Goal: Use online tool/utility: Use online tool/utility

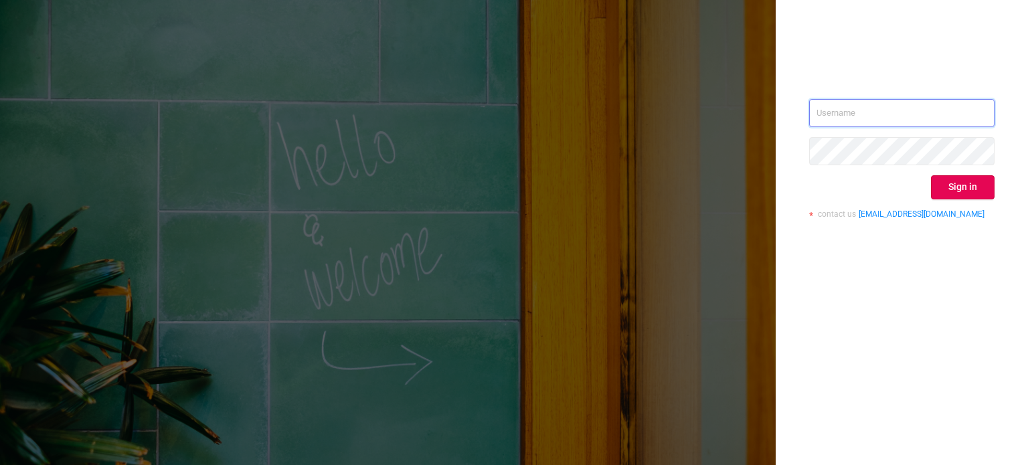
type input "[EMAIL_ADDRESS][DOMAIN_NAME]"
click at [971, 252] on div "[EMAIL_ADDRESS][DOMAIN_NAME] Sign in contact us [EMAIL_ADDRESS][DOMAIN_NAME]" at bounding box center [901, 232] width 252 height 465
click at [966, 189] on button "Sign in" at bounding box center [963, 187] width 64 height 24
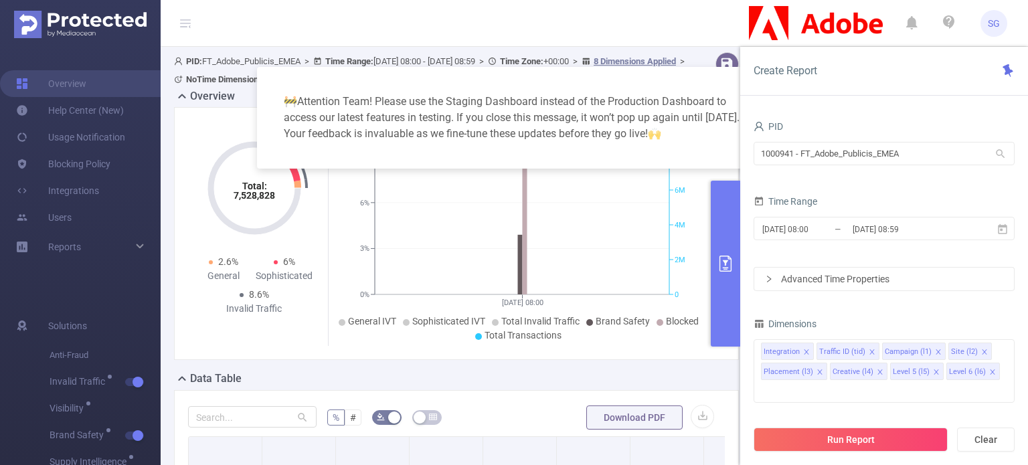
click at [733, 250] on button "primary" at bounding box center [725, 264] width 29 height 166
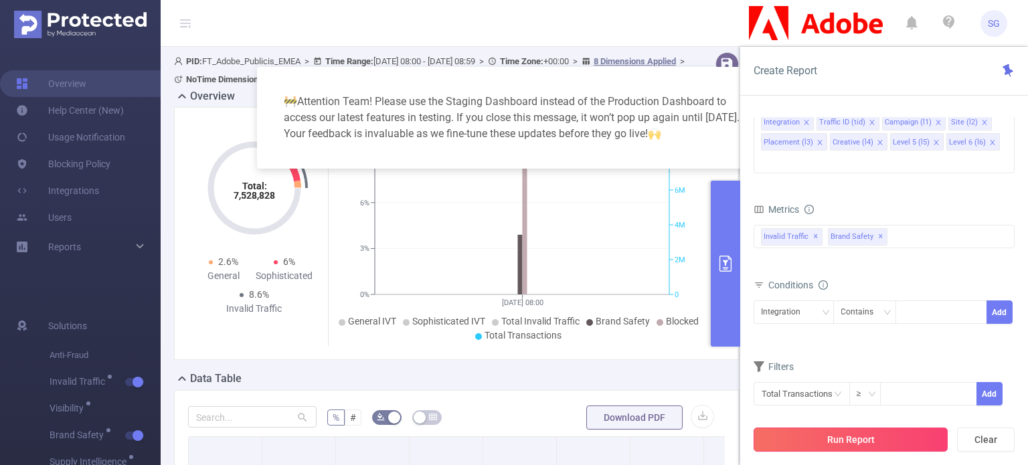
click at [814, 442] on button "Run Report" at bounding box center [850, 440] width 194 height 24
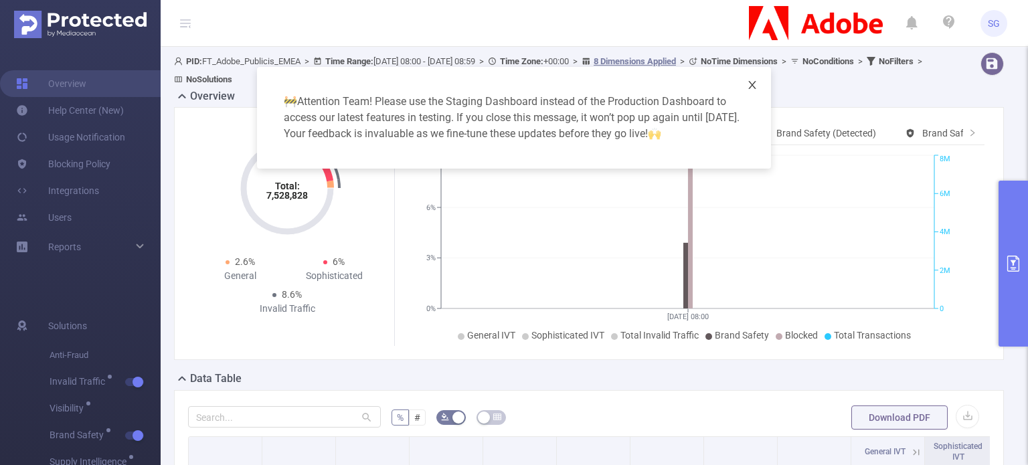
click at [747, 88] on icon "icon: close" at bounding box center [752, 85] width 11 height 11
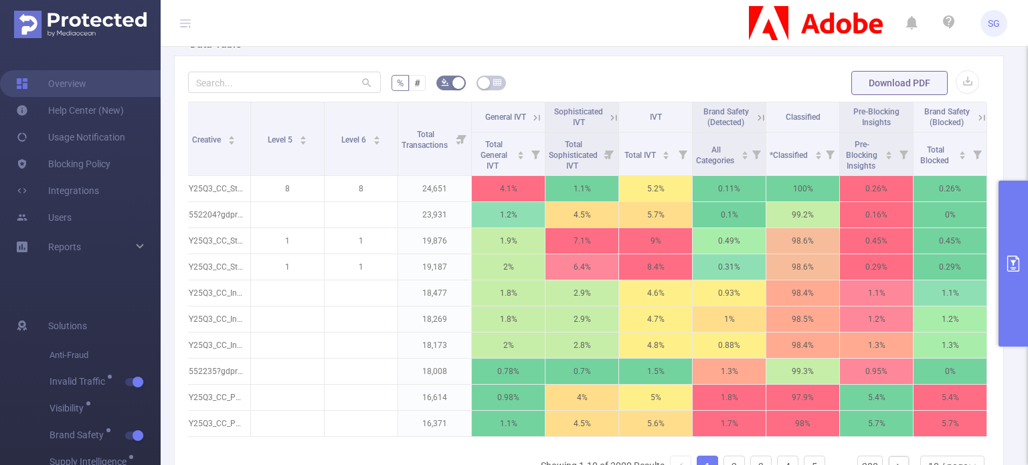
scroll to position [0, 389]
